Goal: Information Seeking & Learning: Learn about a topic

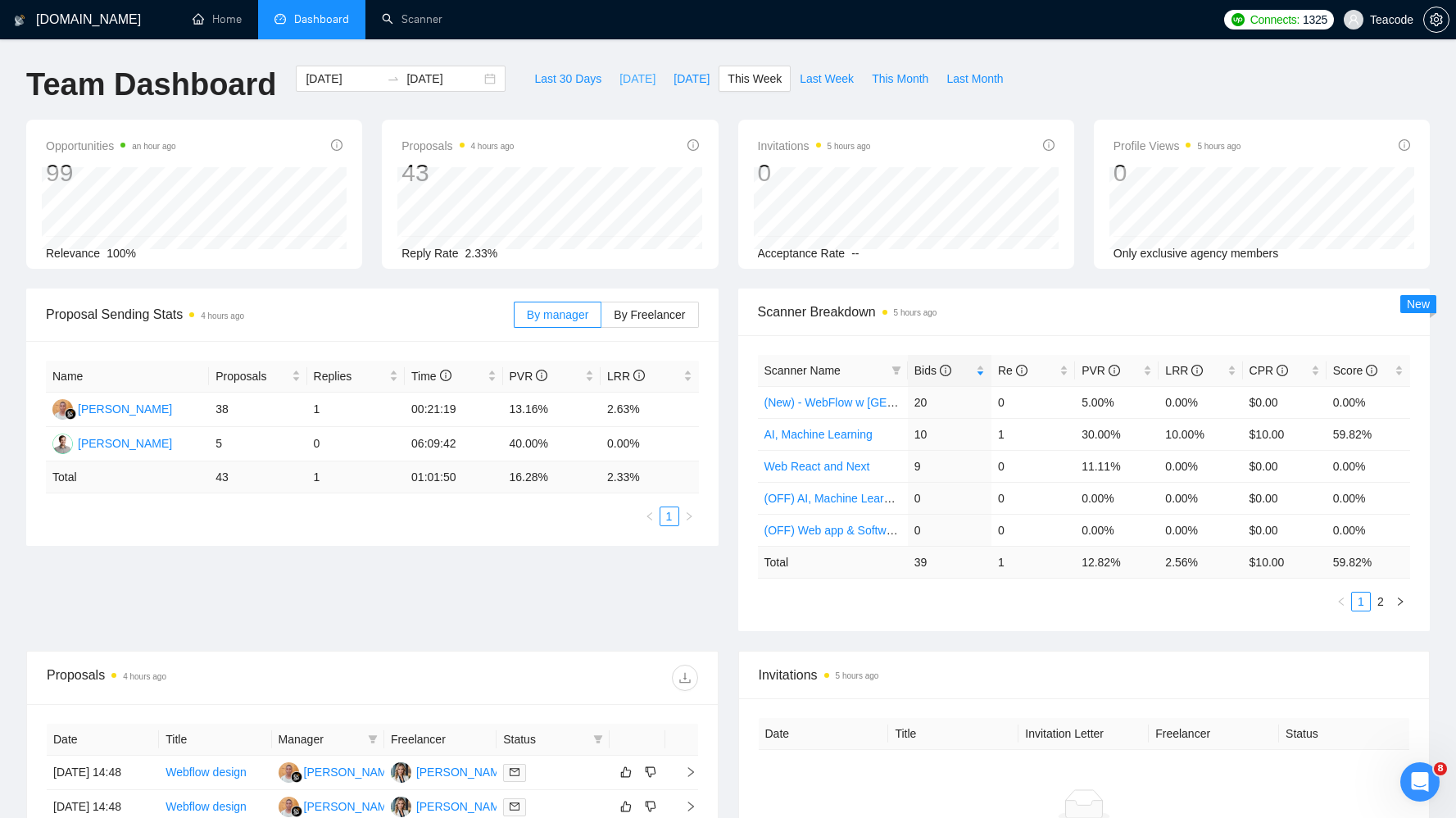
click at [611, 79] on button "[DATE]" at bounding box center [637, 78] width 54 height 26
type input "[DATE]"
click at [935, 374] on span "Bids" at bounding box center [933, 370] width 37 height 13
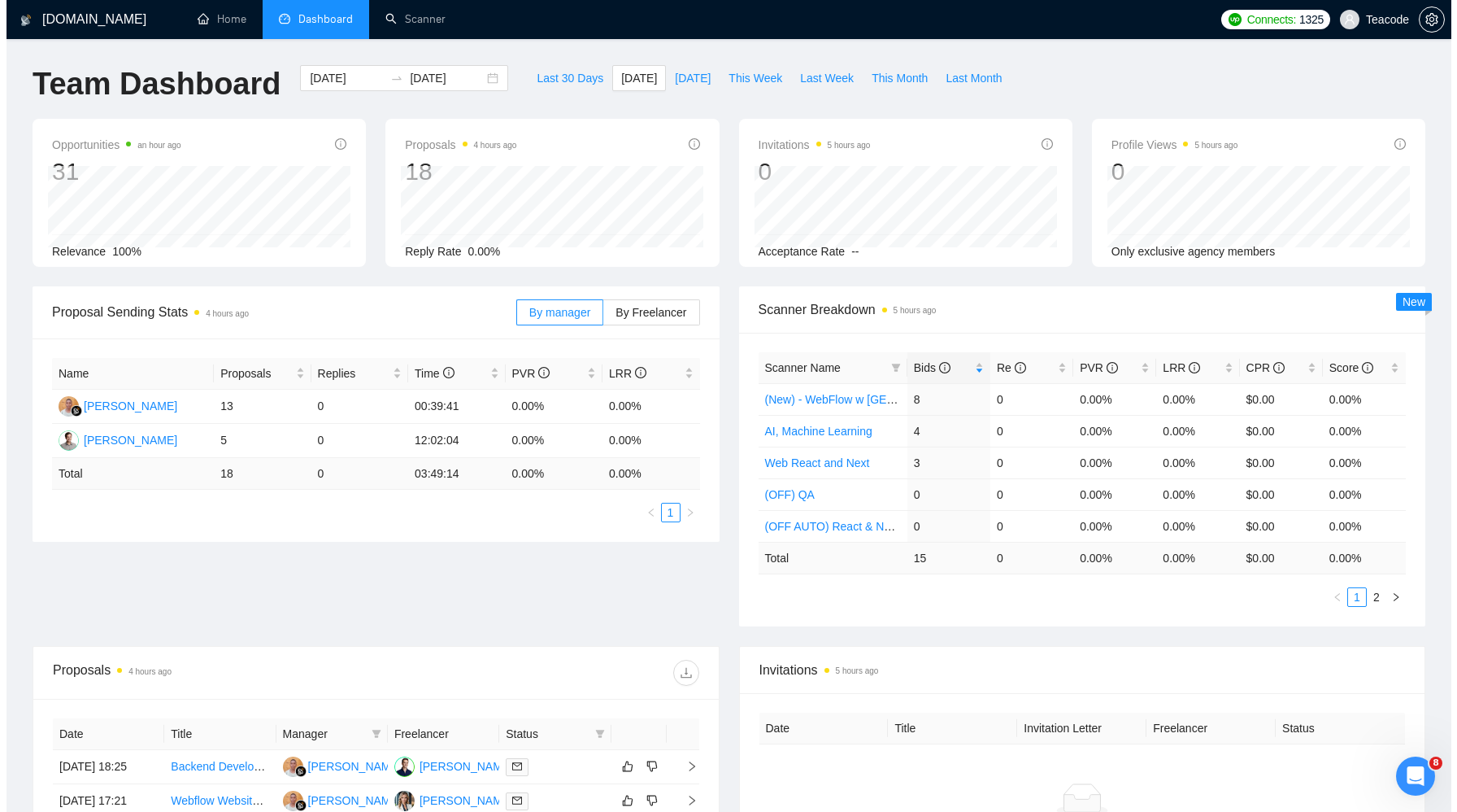
scroll to position [272, 0]
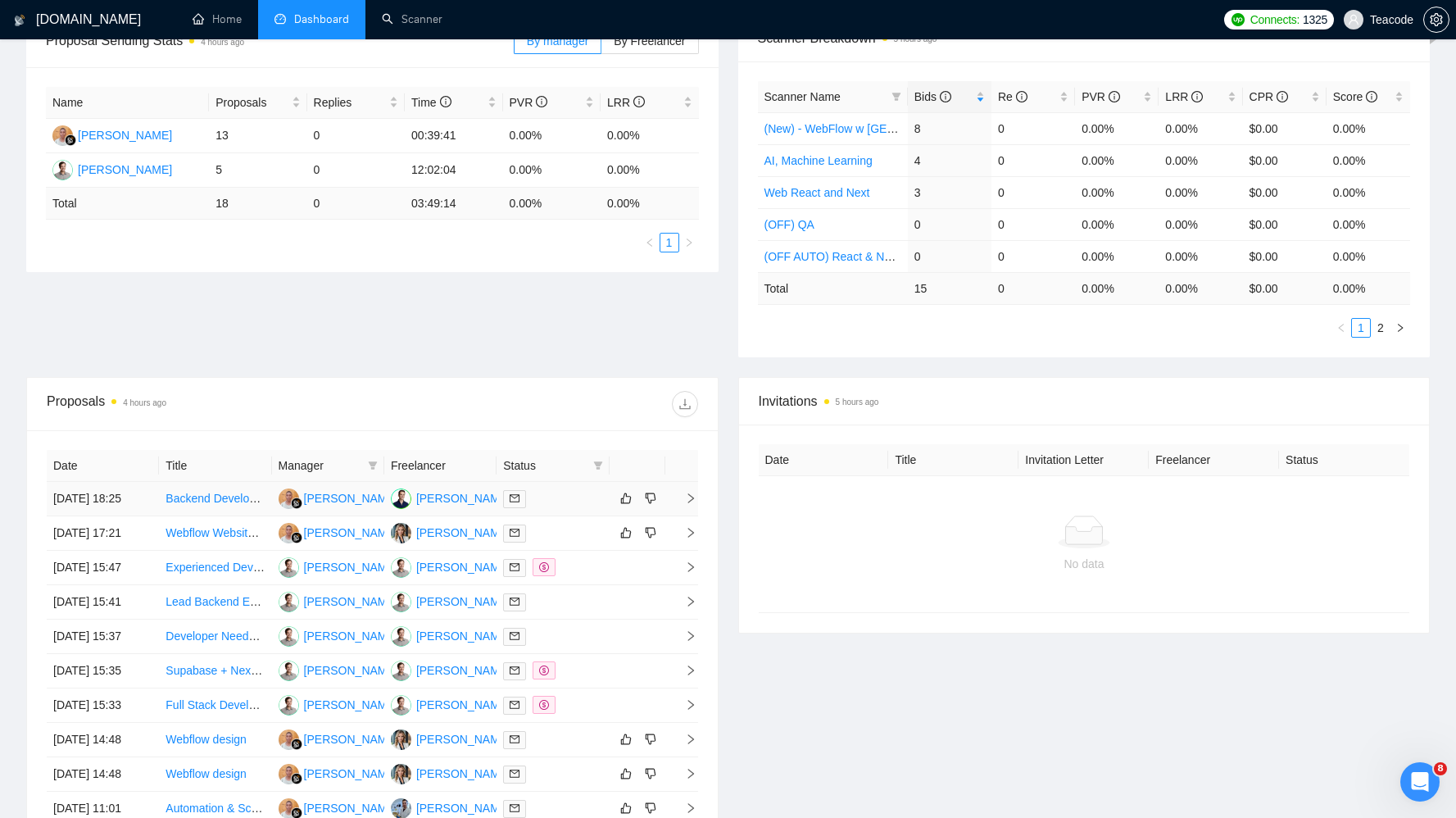
click at [234, 486] on td "Backend Developer Needed – Marketplace Keyword, Competitor, Pricing & Buy Box T…" at bounding box center [215, 499] width 112 height 35
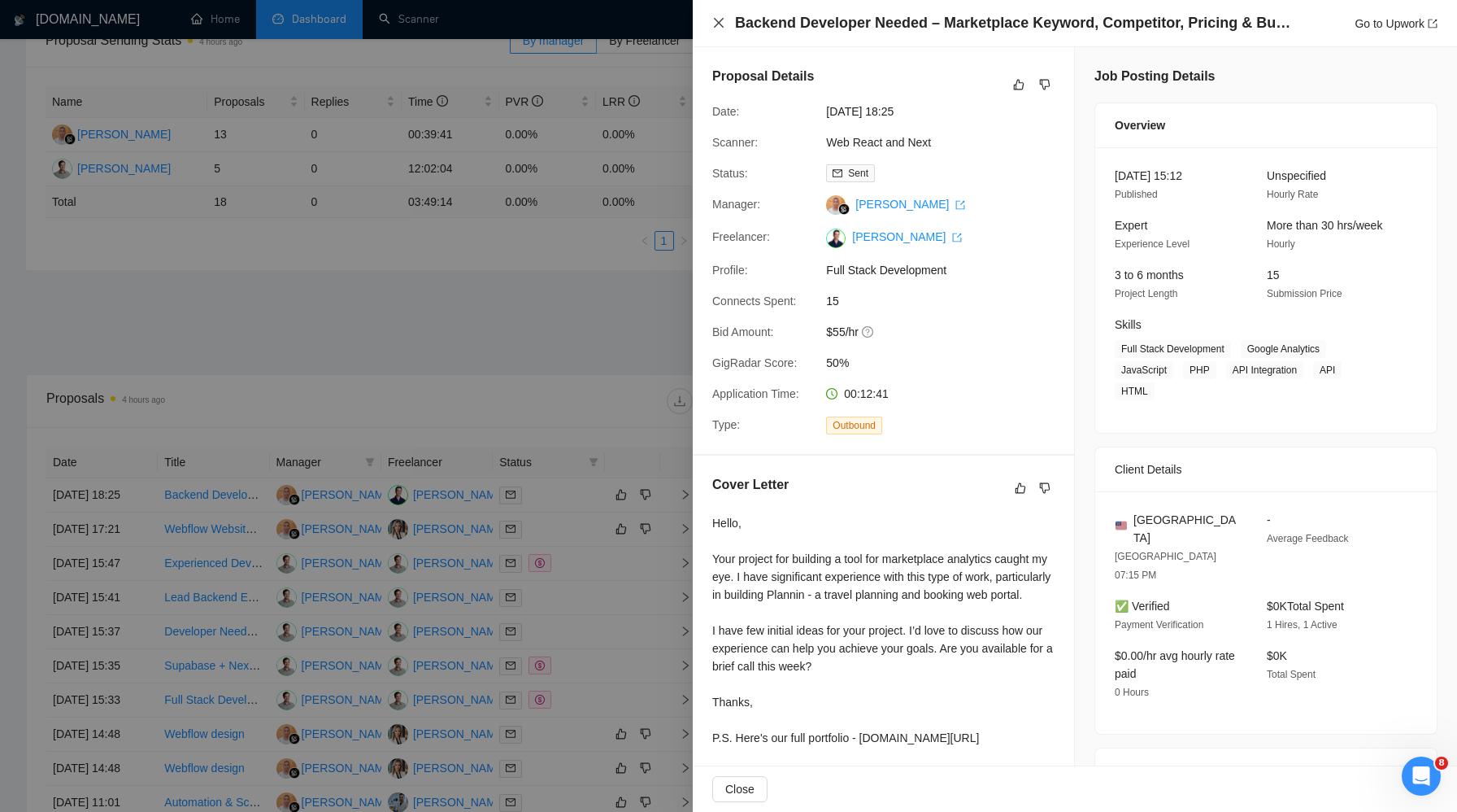
click at [724, 23] on icon "close" at bounding box center [719, 23] width 13 height 13
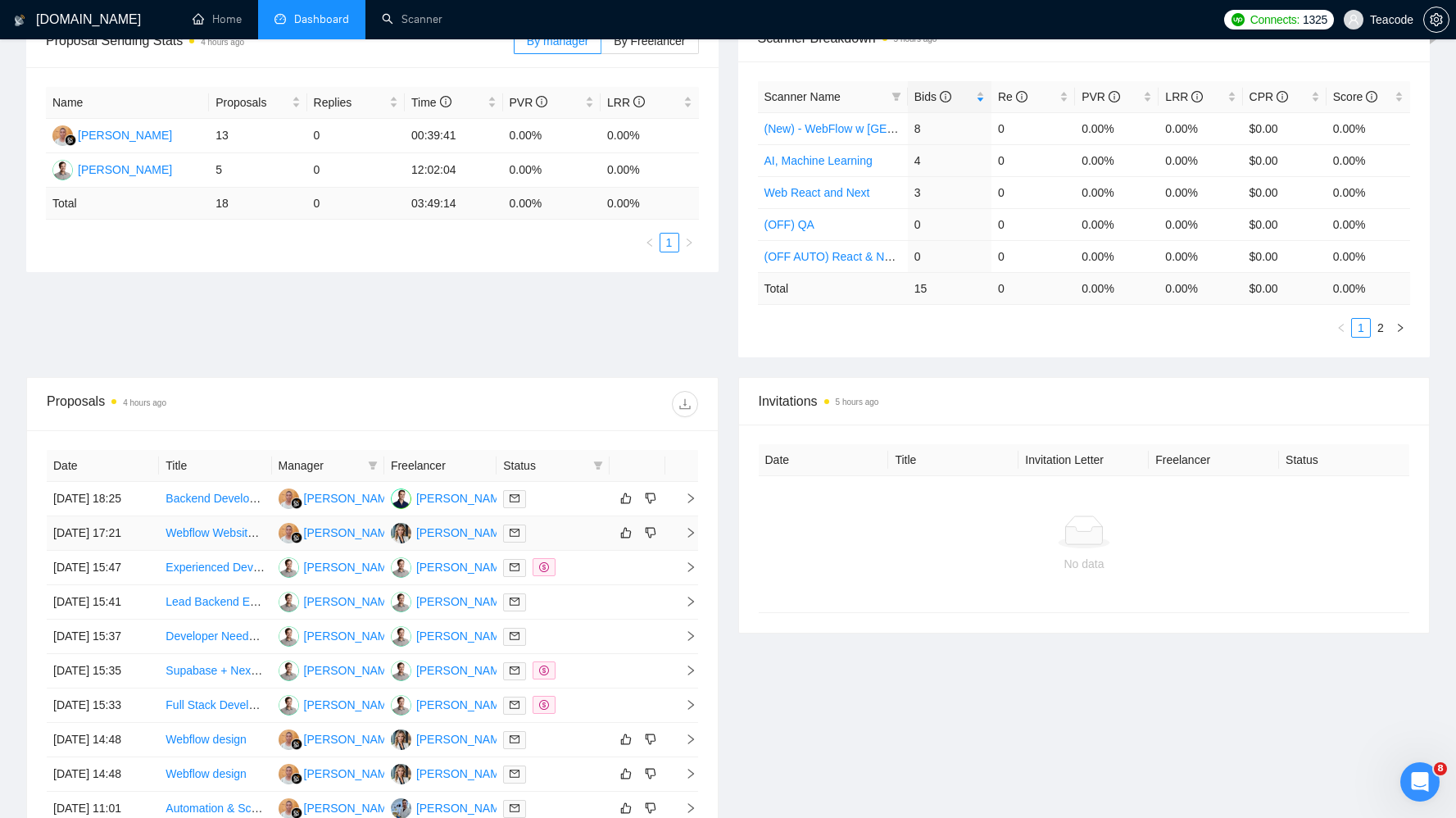
click at [235, 539] on td "Webflow Website Design Enhancements and Improvements" at bounding box center [215, 533] width 112 height 35
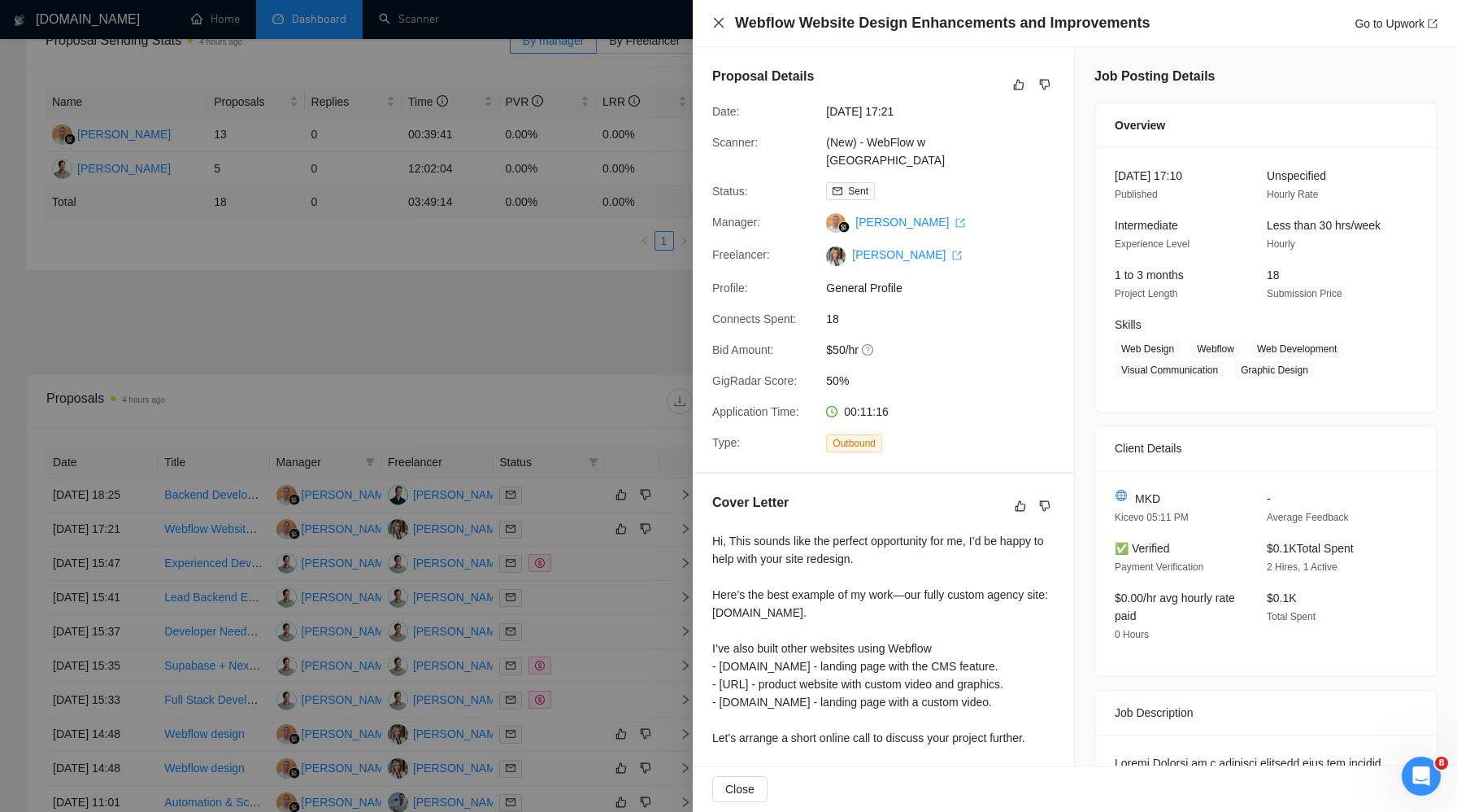
click at [723, 27] on icon "close" at bounding box center [719, 23] width 10 height 10
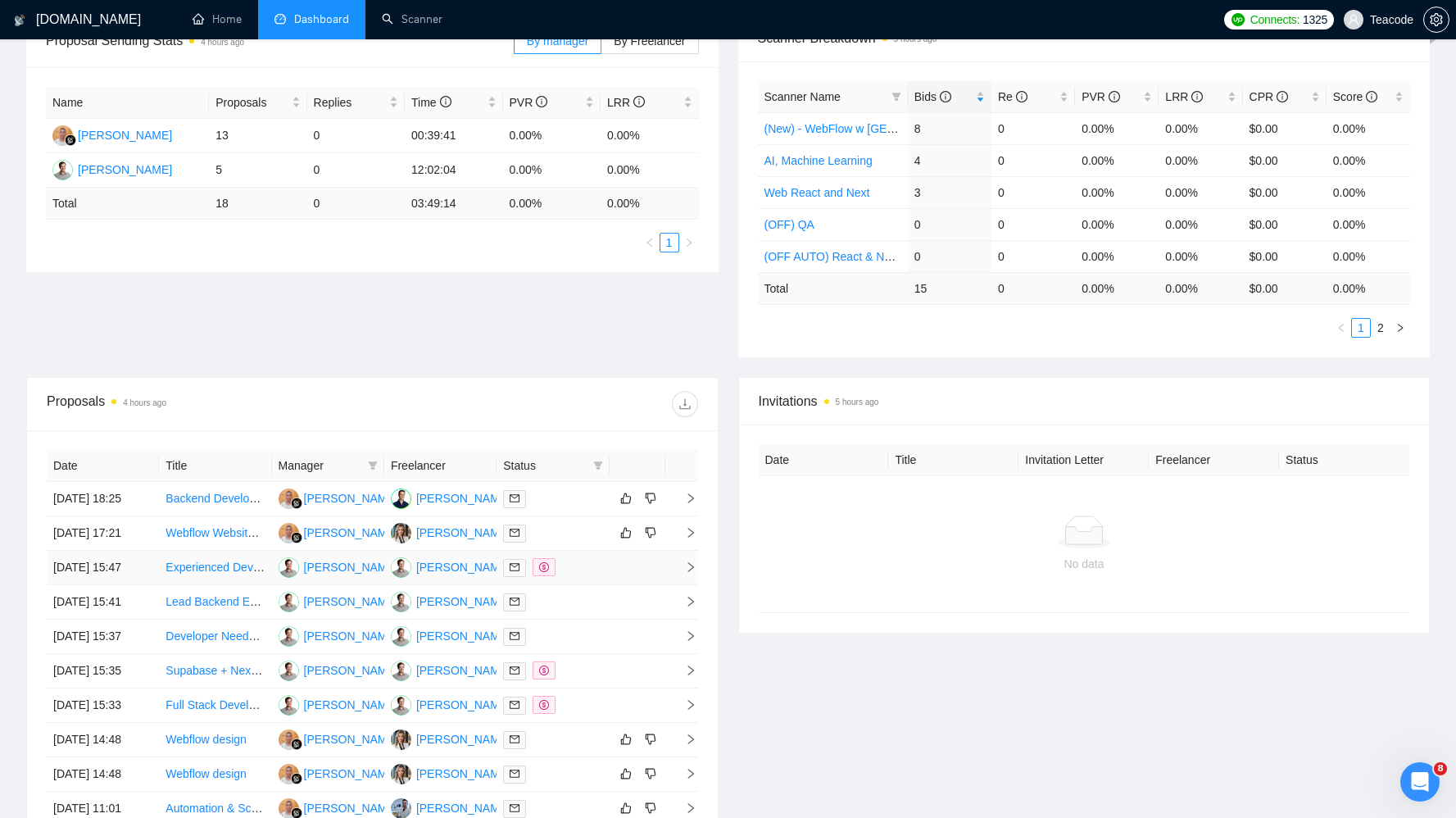
click at [226, 585] on td "Experienced Developer Needed to Architect and Build MVP" at bounding box center [215, 568] width 112 height 35
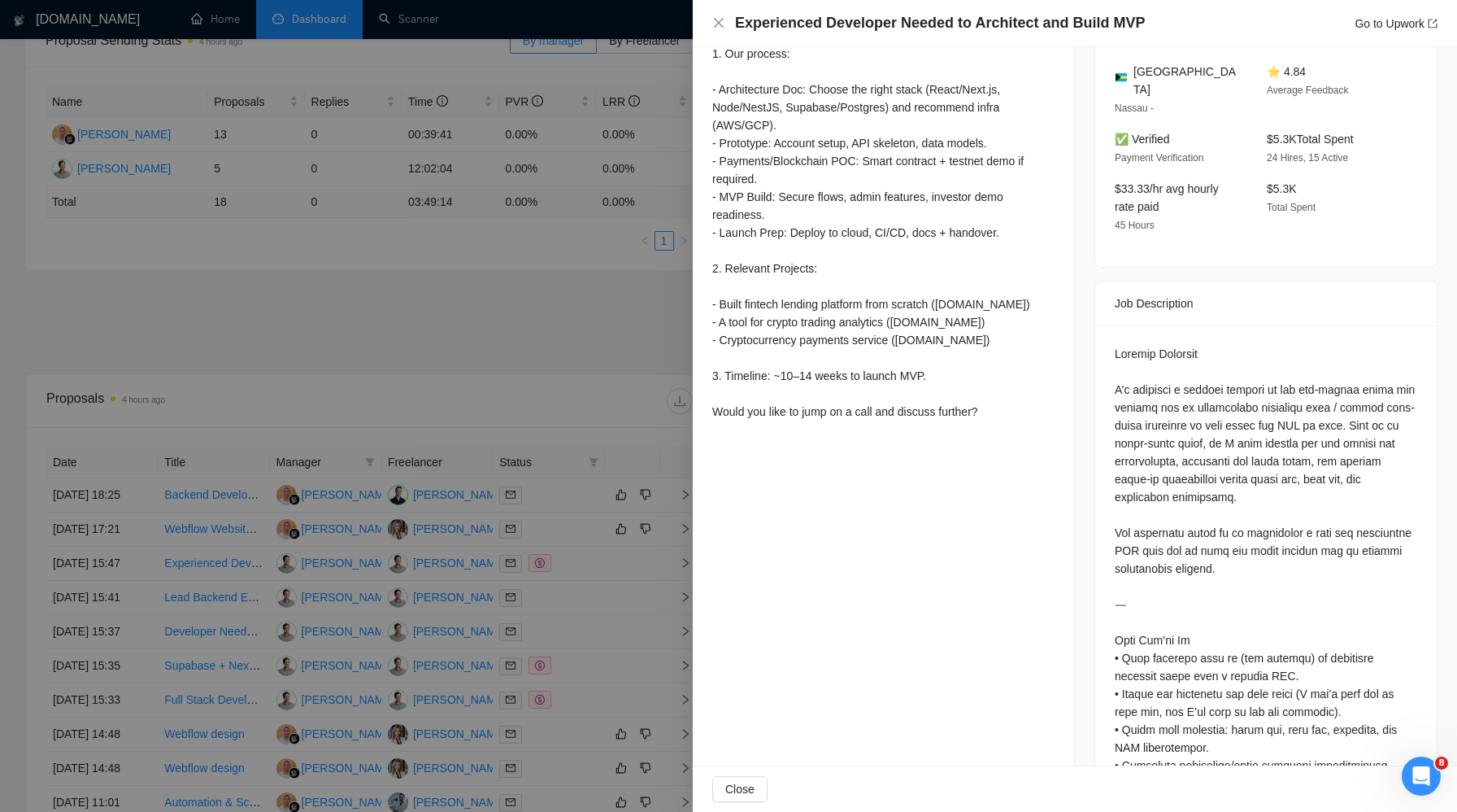
scroll to position [38, 0]
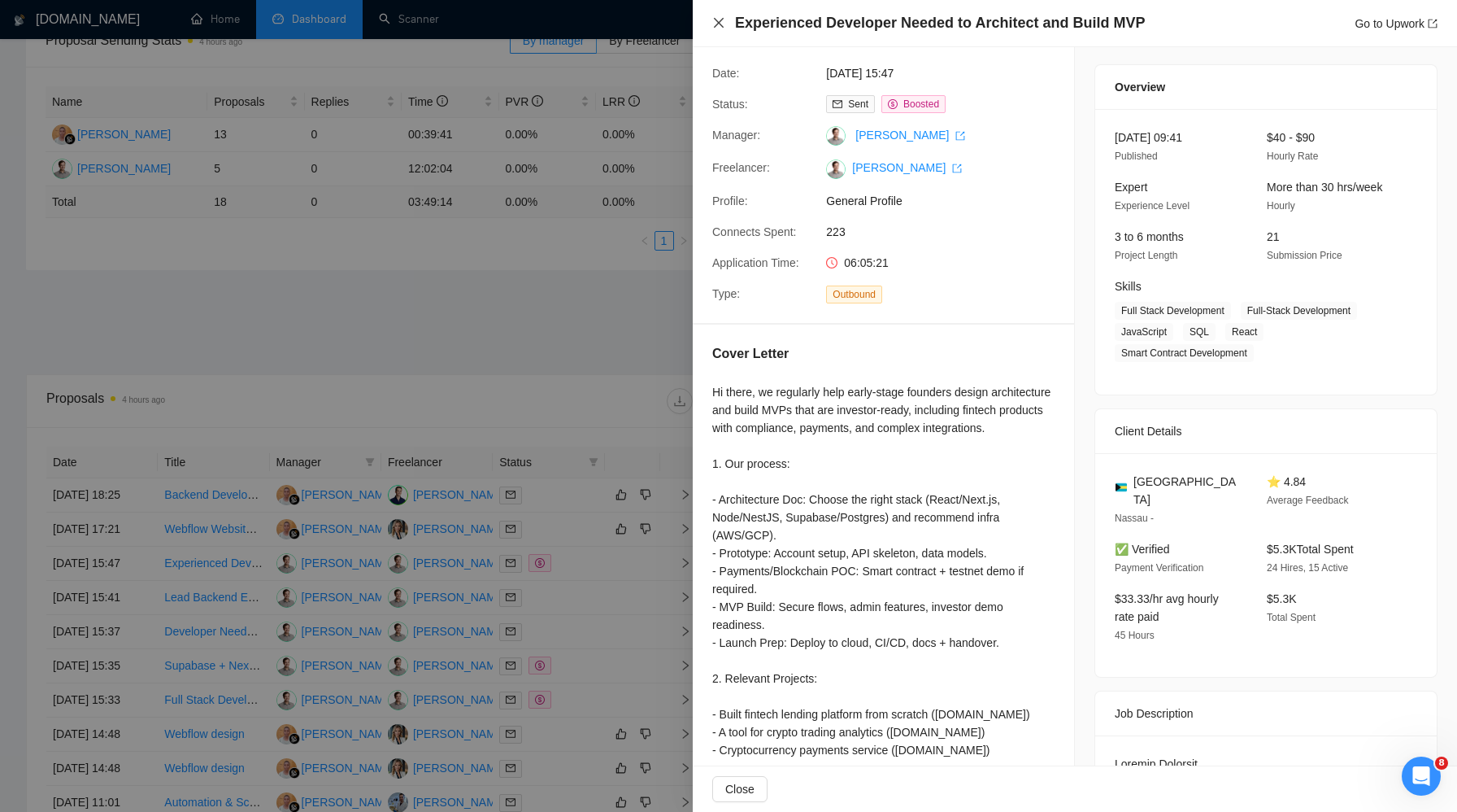
click at [718, 24] on icon "close" at bounding box center [719, 23] width 13 height 13
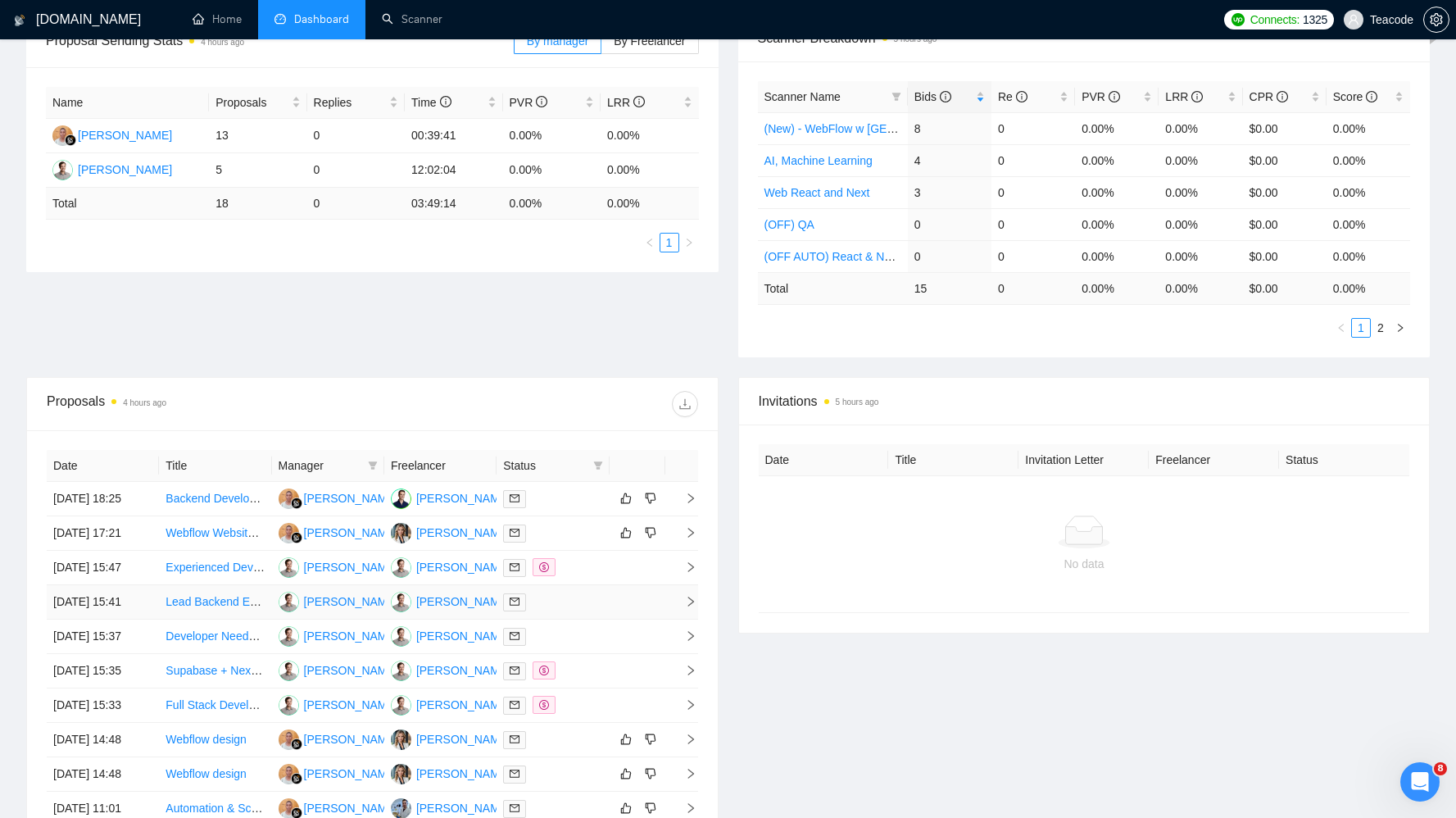
click at [250, 620] on td "Lead Backend Engineer – Multi-Tenant SaaS CRM (with AI Expertise)" at bounding box center [215, 602] width 112 height 35
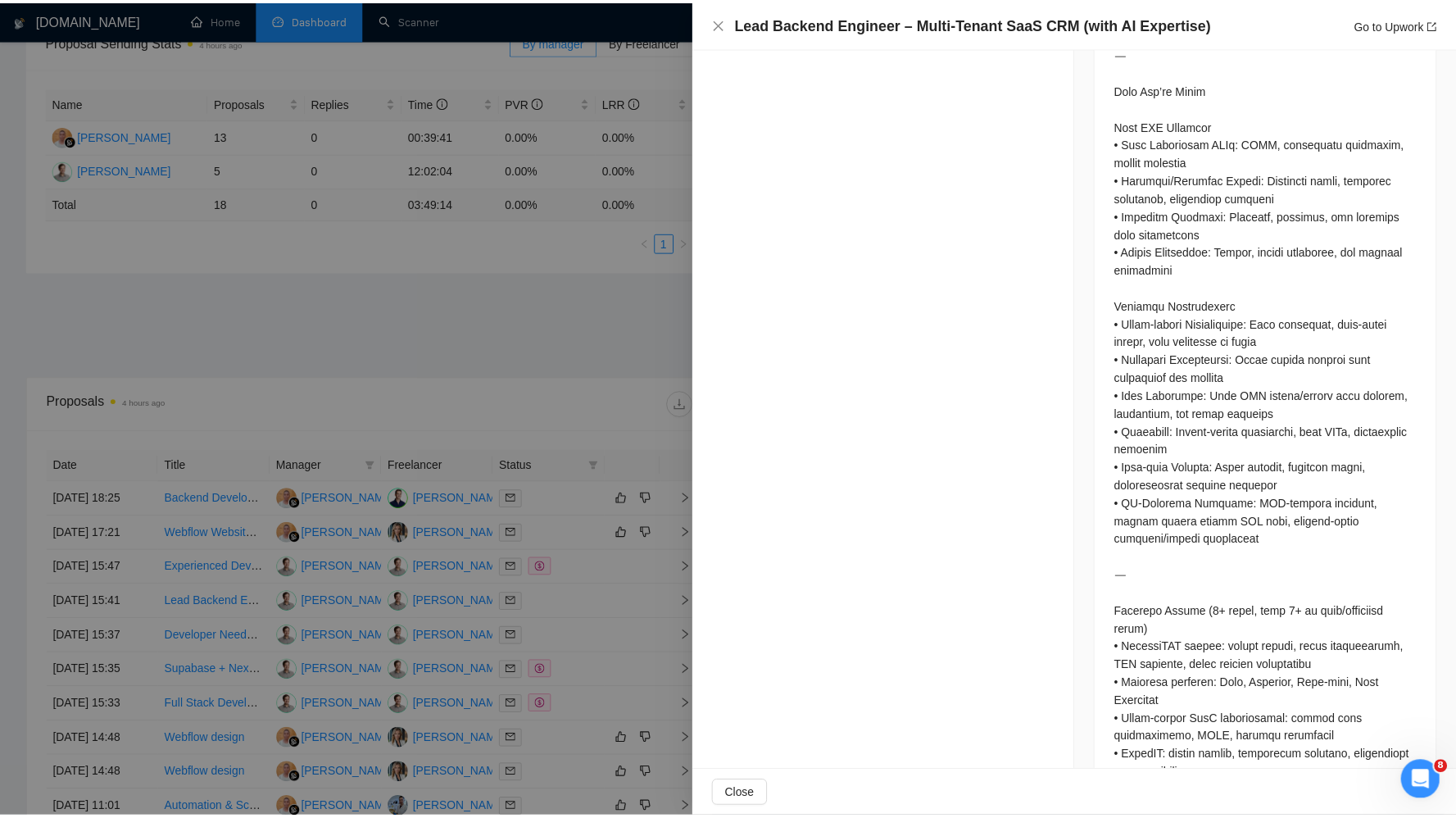
scroll to position [1158, 0]
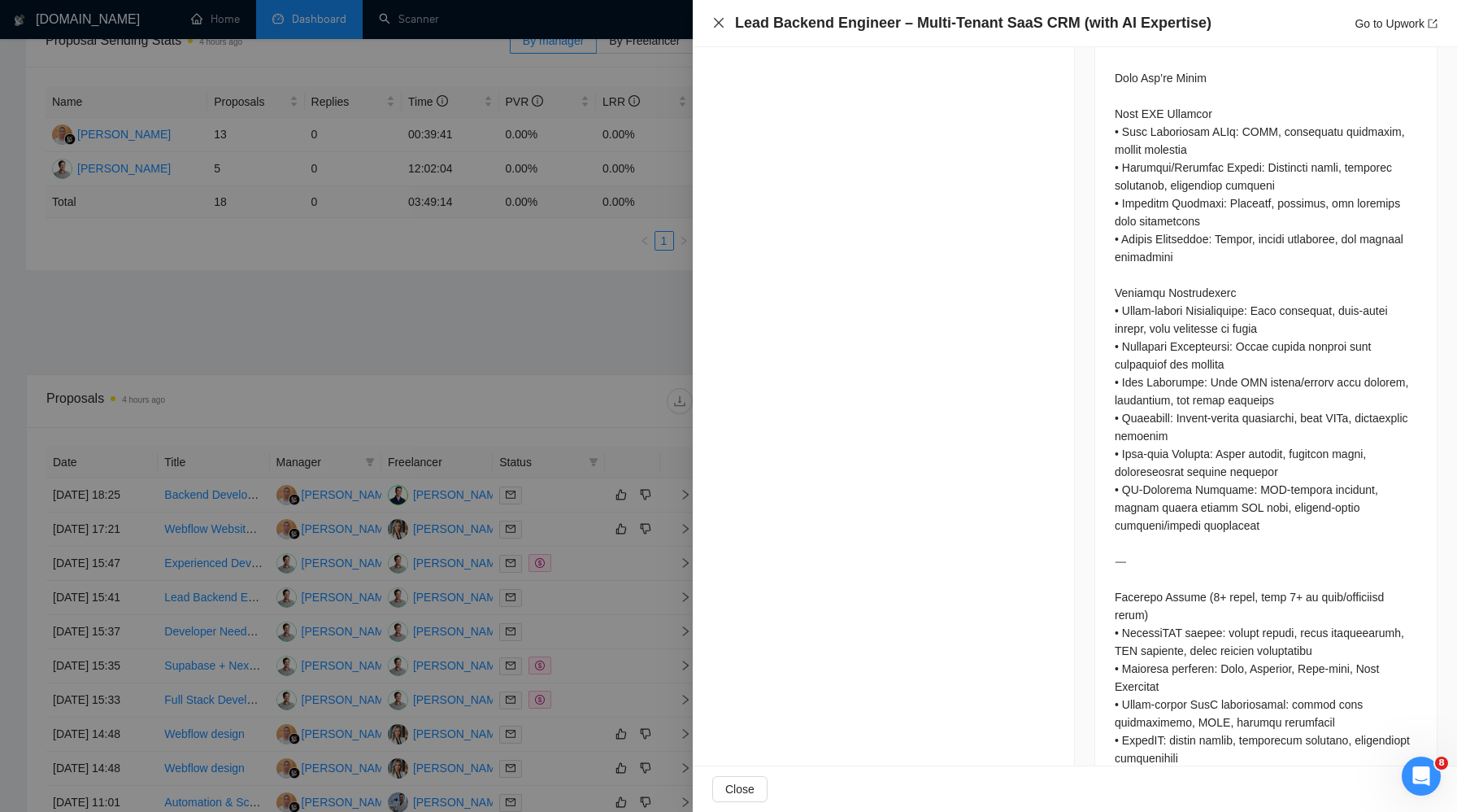
click at [720, 21] on icon "close" at bounding box center [719, 23] width 13 height 13
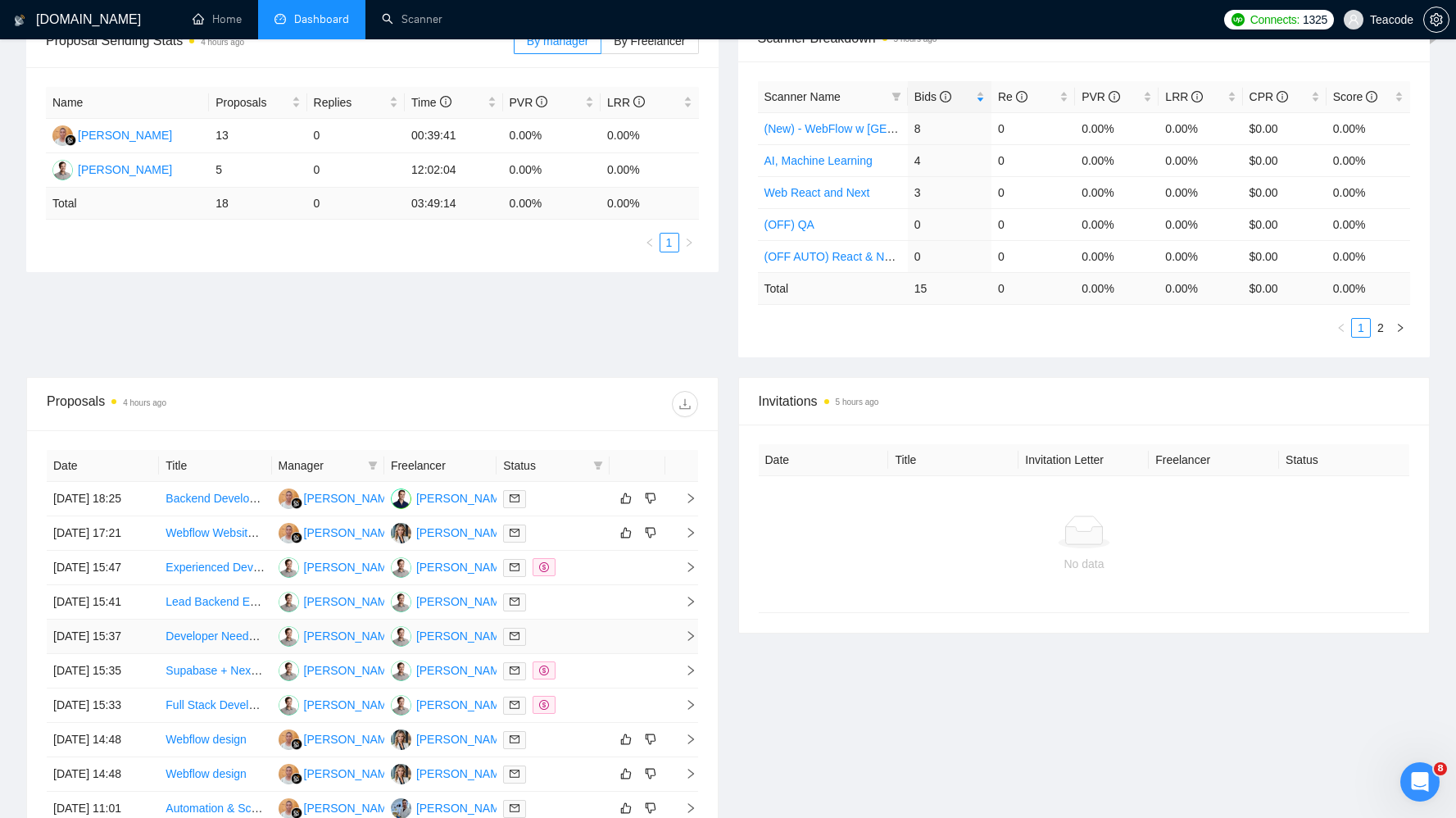
click at [259, 653] on td "Developer Needed: Dashboard with Chat + API Integration" at bounding box center [215, 637] width 112 height 35
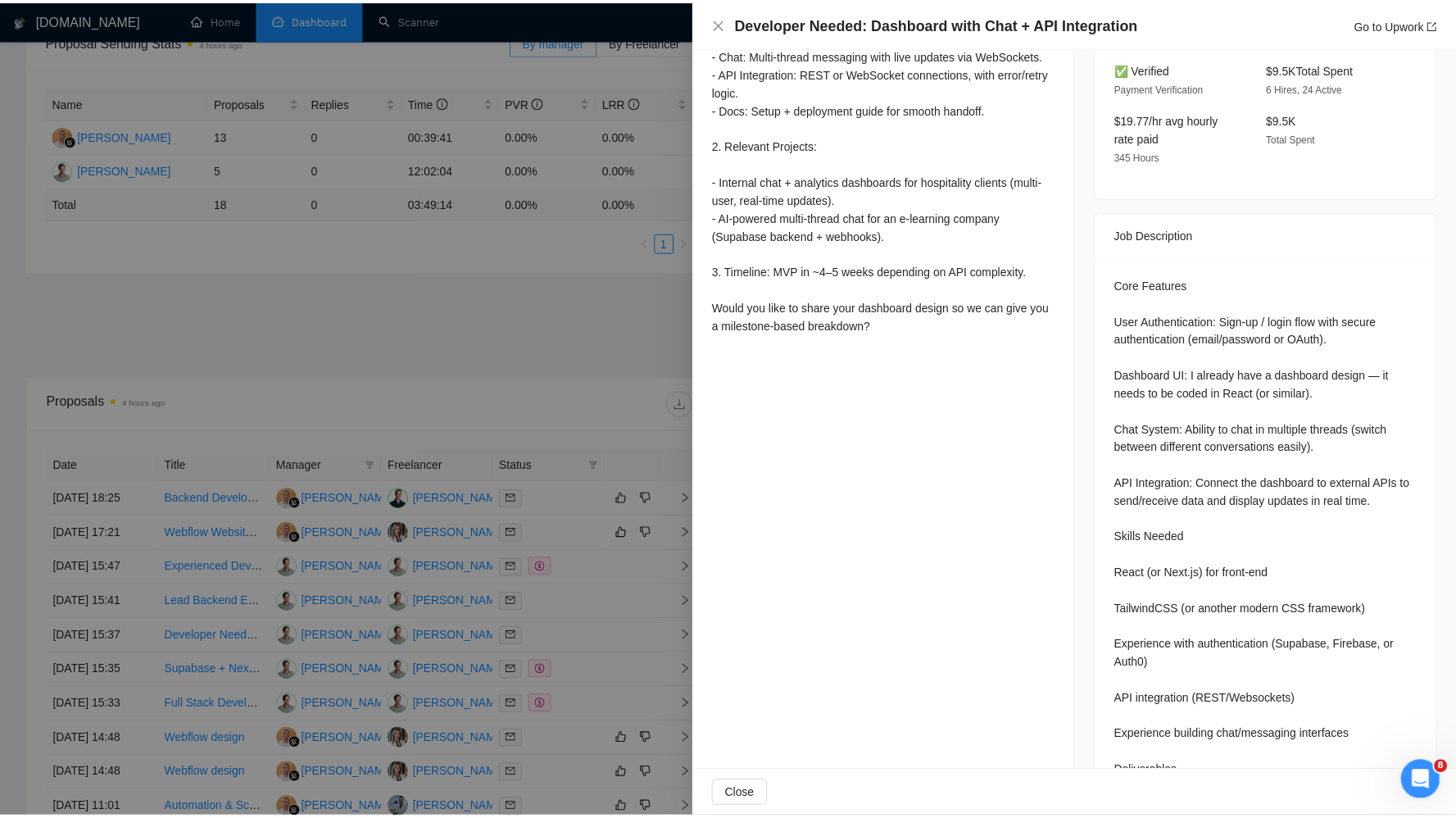
scroll to position [865, 0]
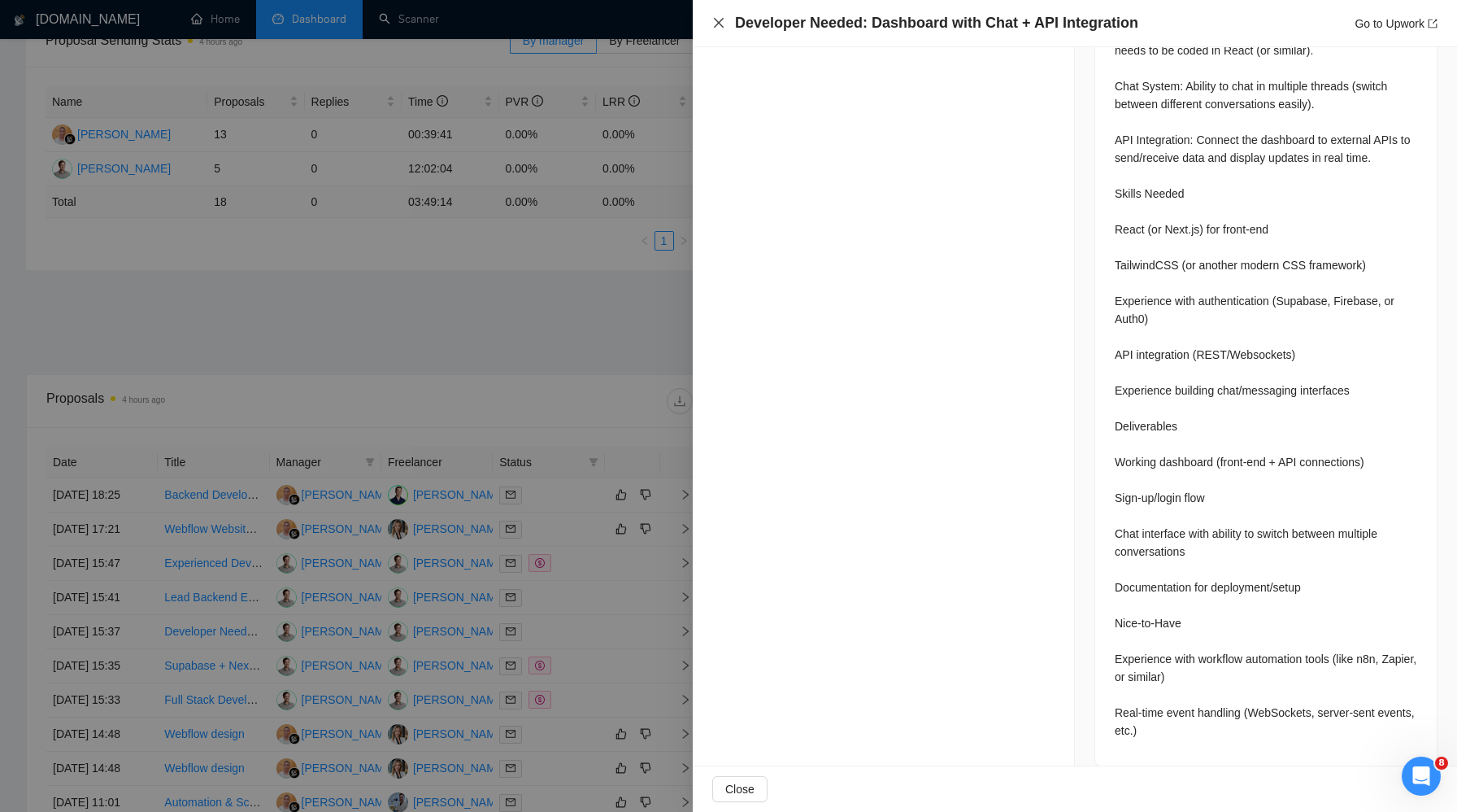
click at [719, 21] on icon "close" at bounding box center [719, 23] width 13 height 13
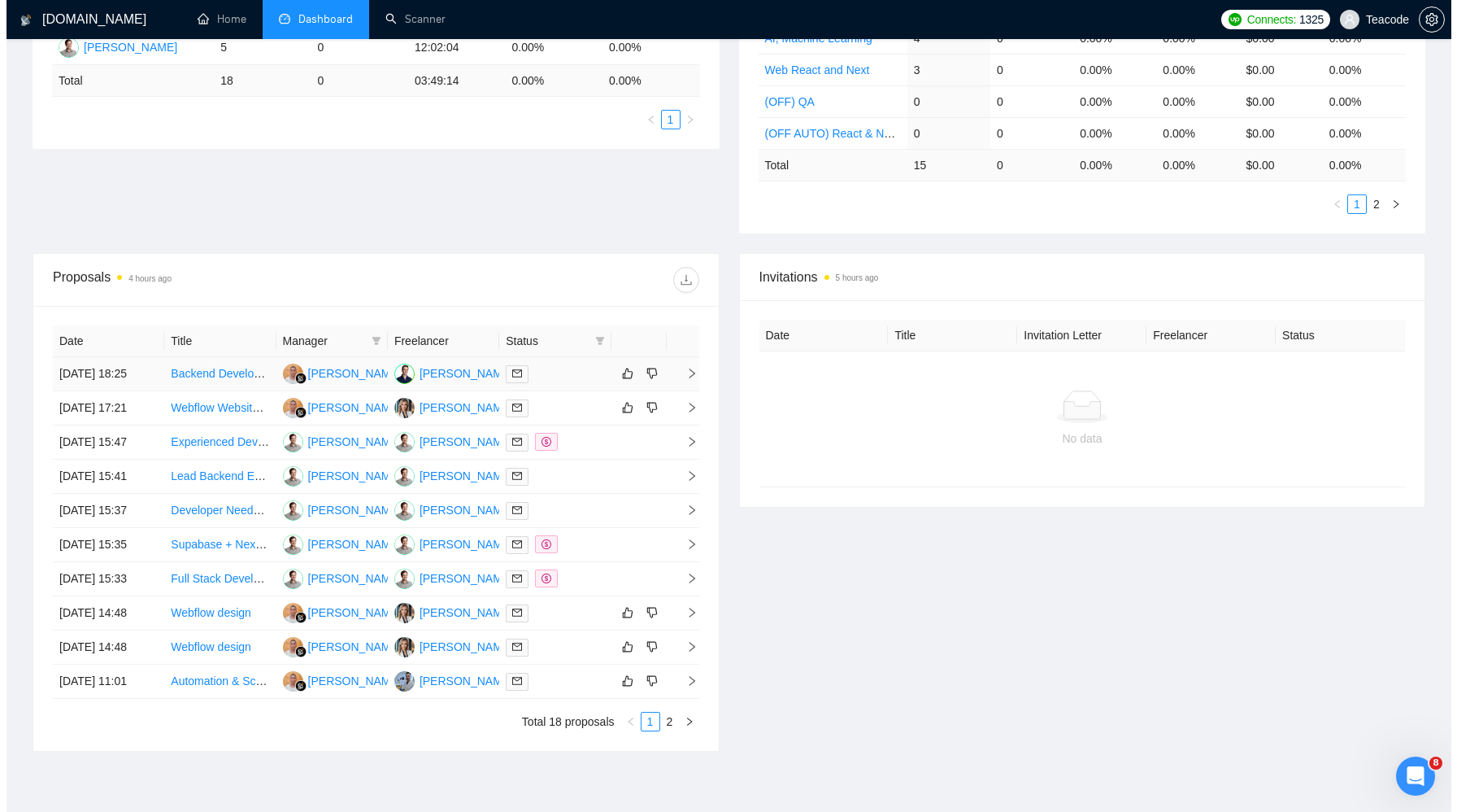
scroll to position [451, 0]
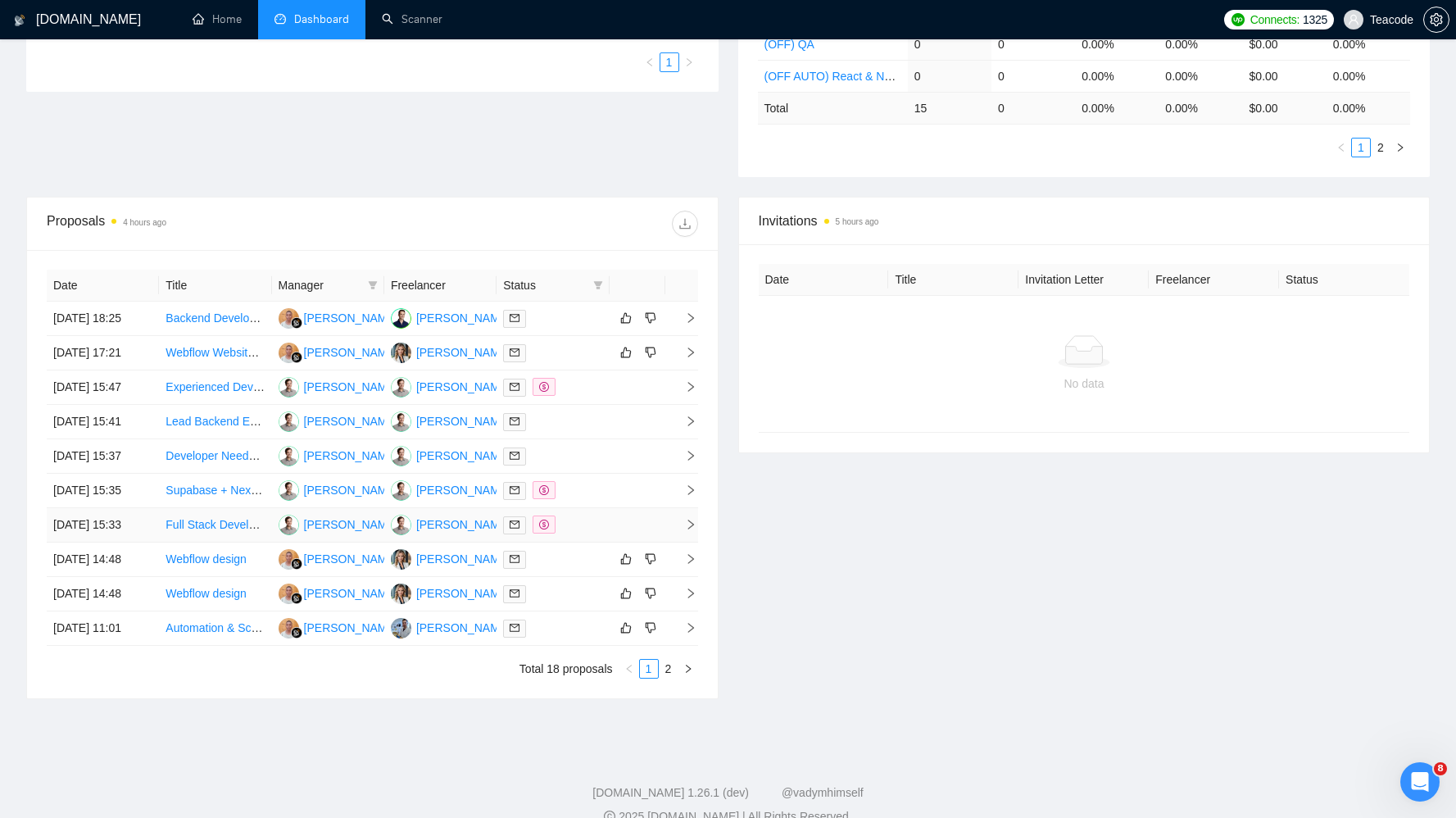
click at [256, 542] on td "Full Stack Developer (Supabase, React, Stripe) for SaaS MVP" at bounding box center [215, 525] width 112 height 35
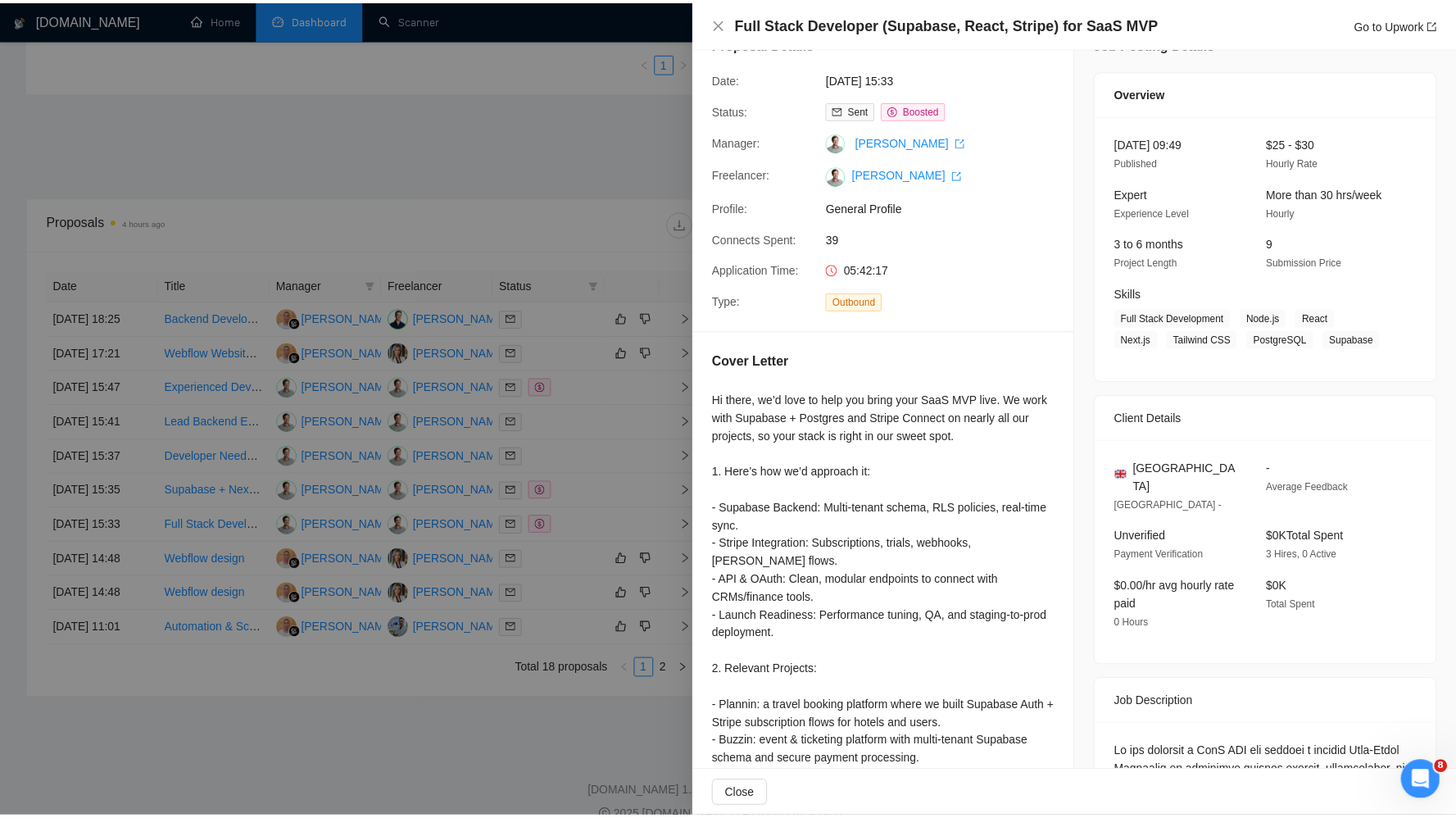
scroll to position [0, 0]
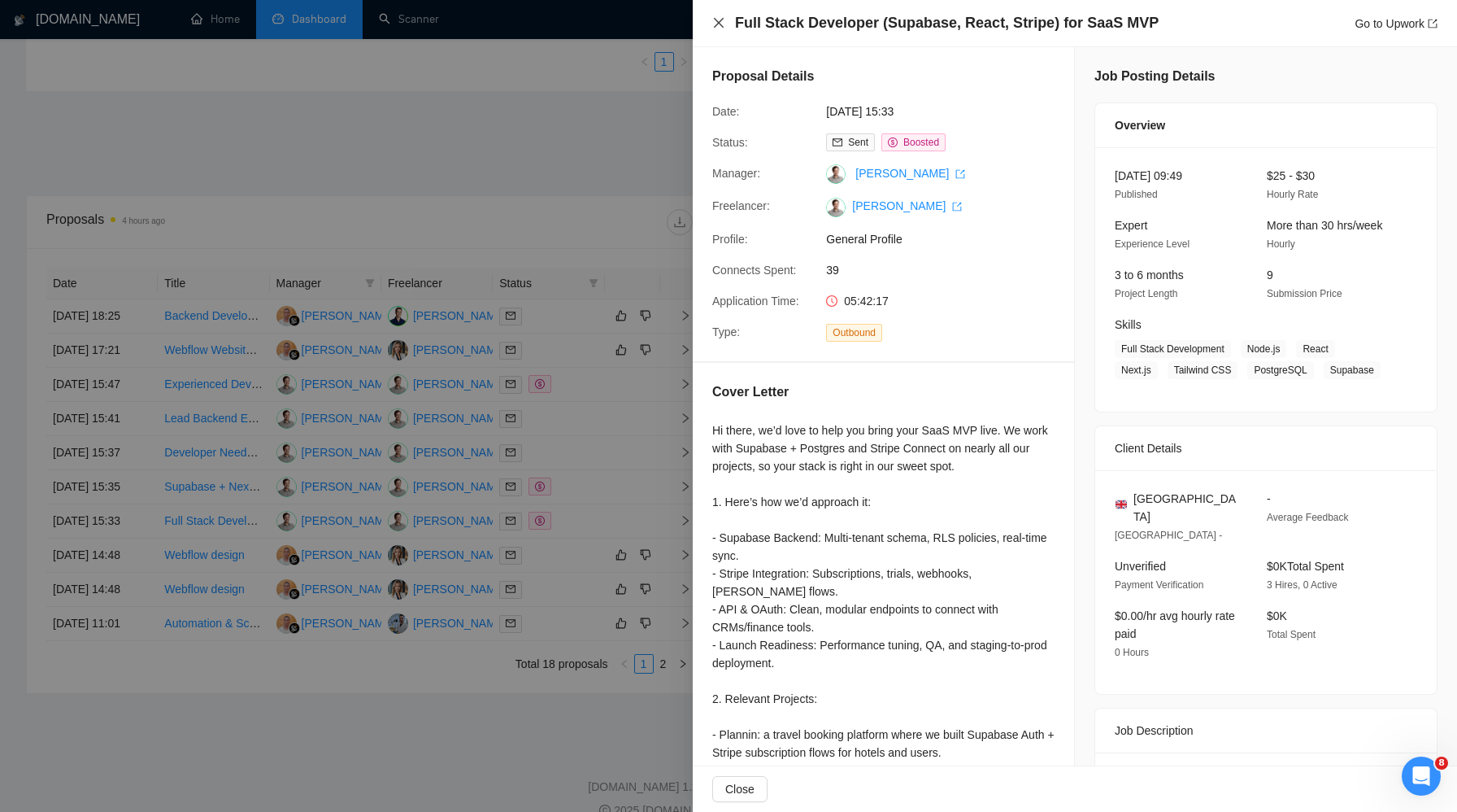
click at [723, 22] on icon "close" at bounding box center [719, 23] width 13 height 13
